Goal: Check status: Check status

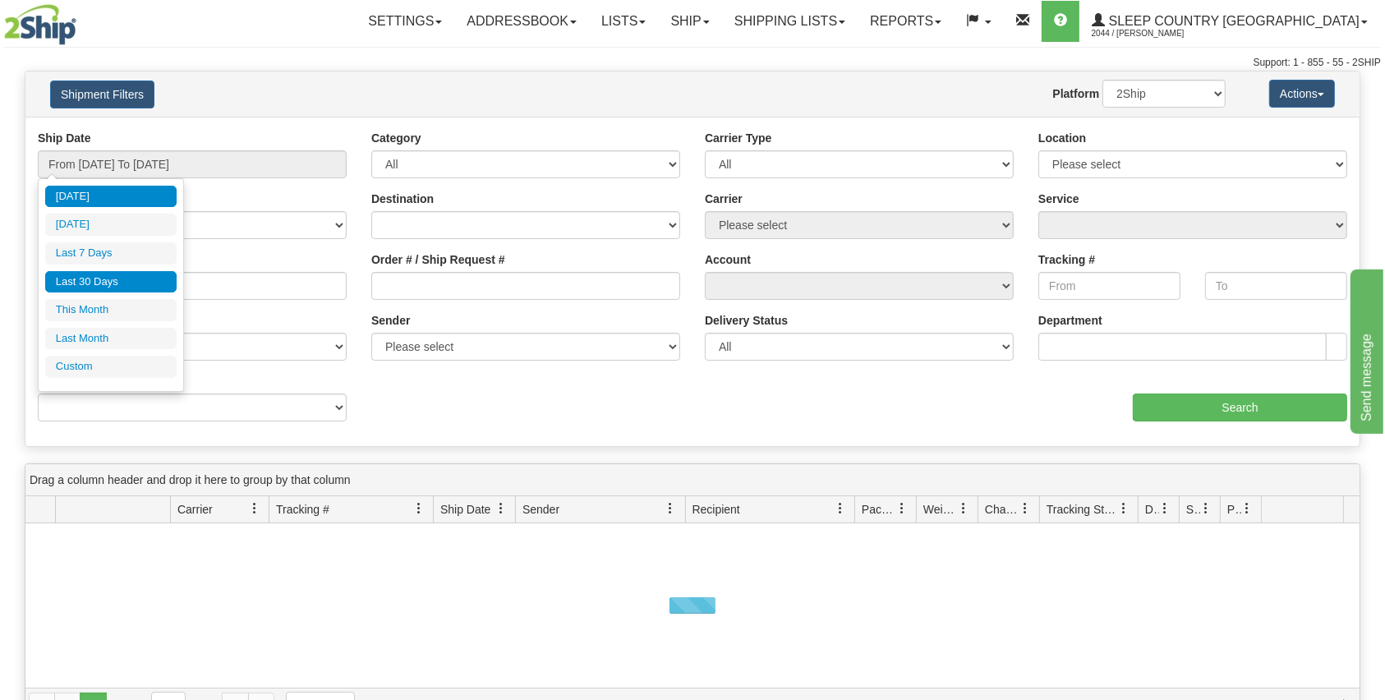
click at [117, 283] on li "Last 30 Days" at bounding box center [110, 282] width 131 height 22
type input "From [DATE] To [DATE]"
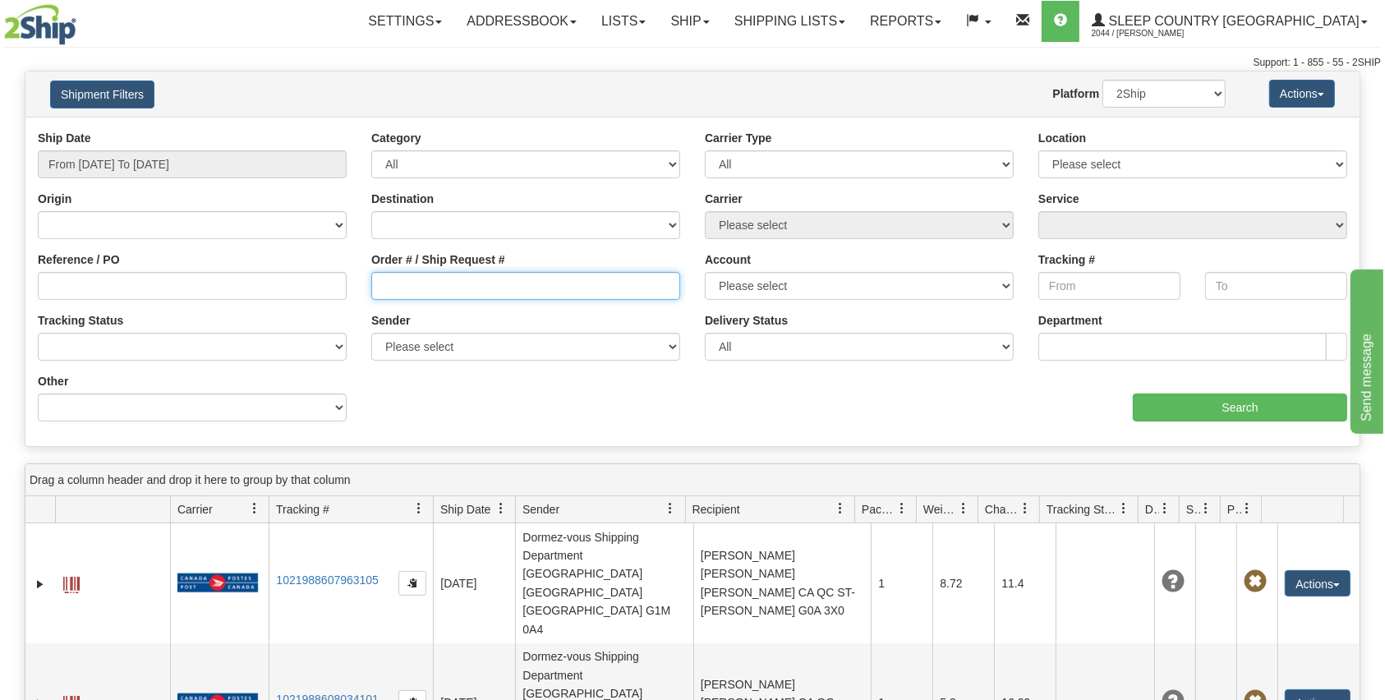
click at [442, 285] on input "Order # / Ship Request #" at bounding box center [525, 286] width 309 height 28
paste input "9000H950083*A"
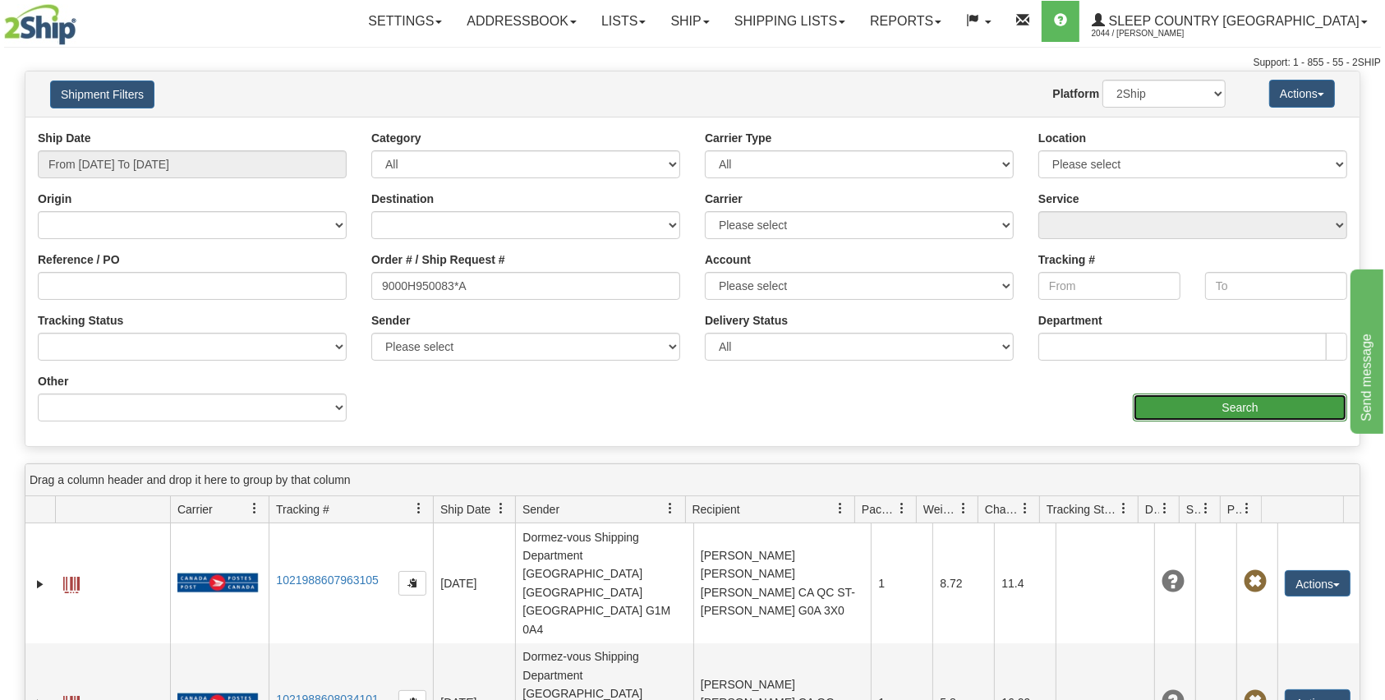
click at [1203, 401] on input "Search" at bounding box center [1240, 407] width 214 height 28
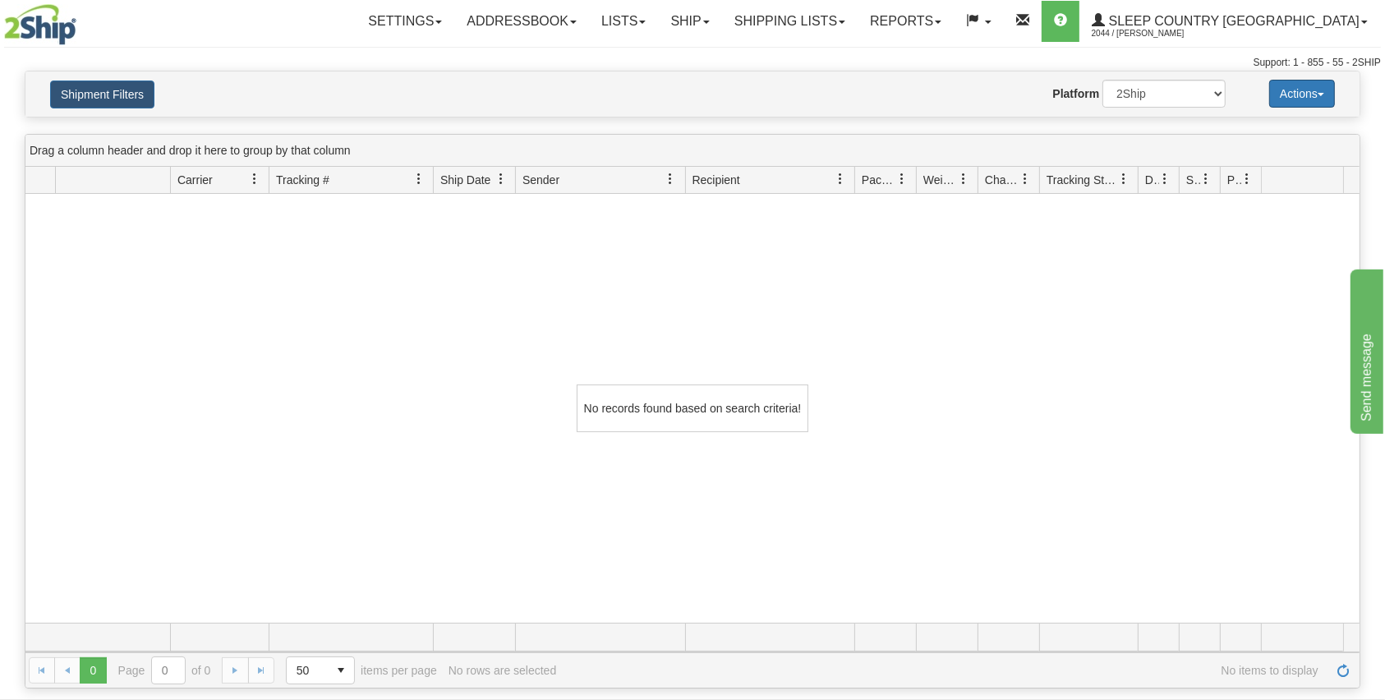
click at [1287, 103] on button "Actions" at bounding box center [1302, 94] width 66 height 28
click at [88, 91] on button "Shipment Filters" at bounding box center [102, 94] width 104 height 28
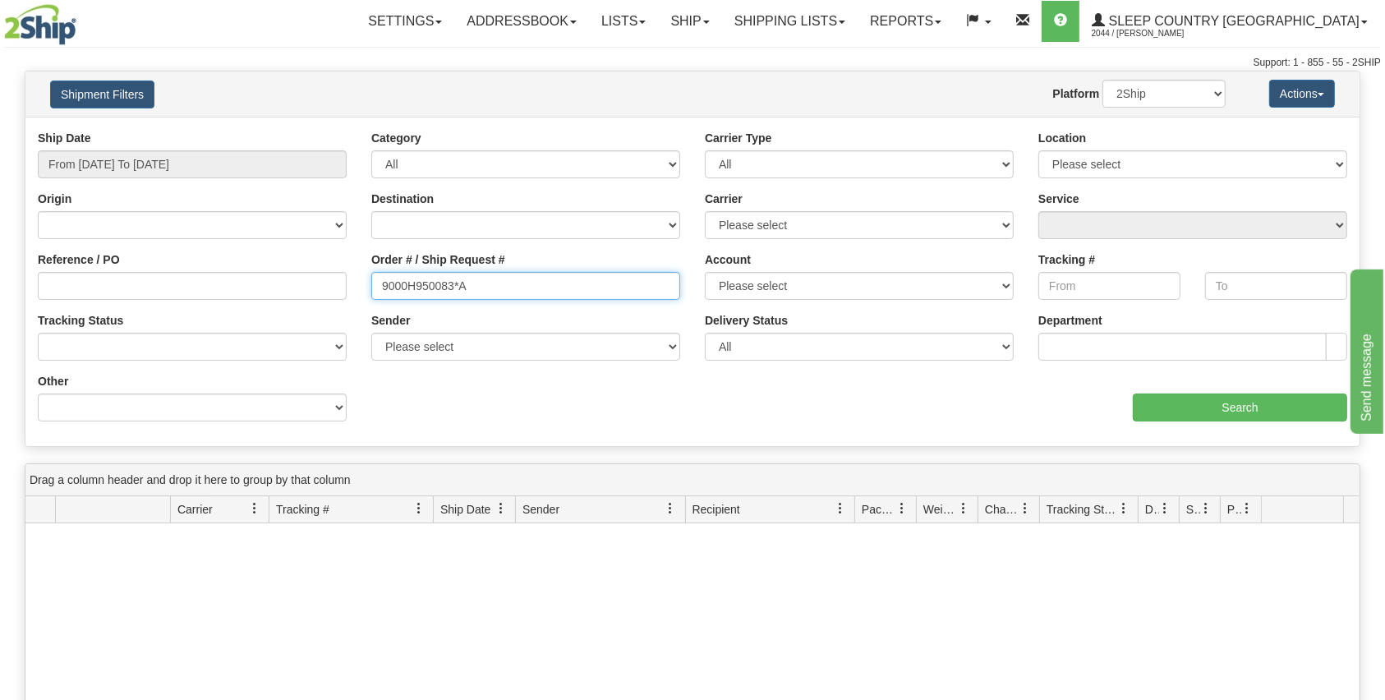
click at [512, 297] on input "9000H950083*A" at bounding box center [525, 286] width 309 height 28
type input "9000H950083"
